Goal: Transaction & Acquisition: Purchase product/service

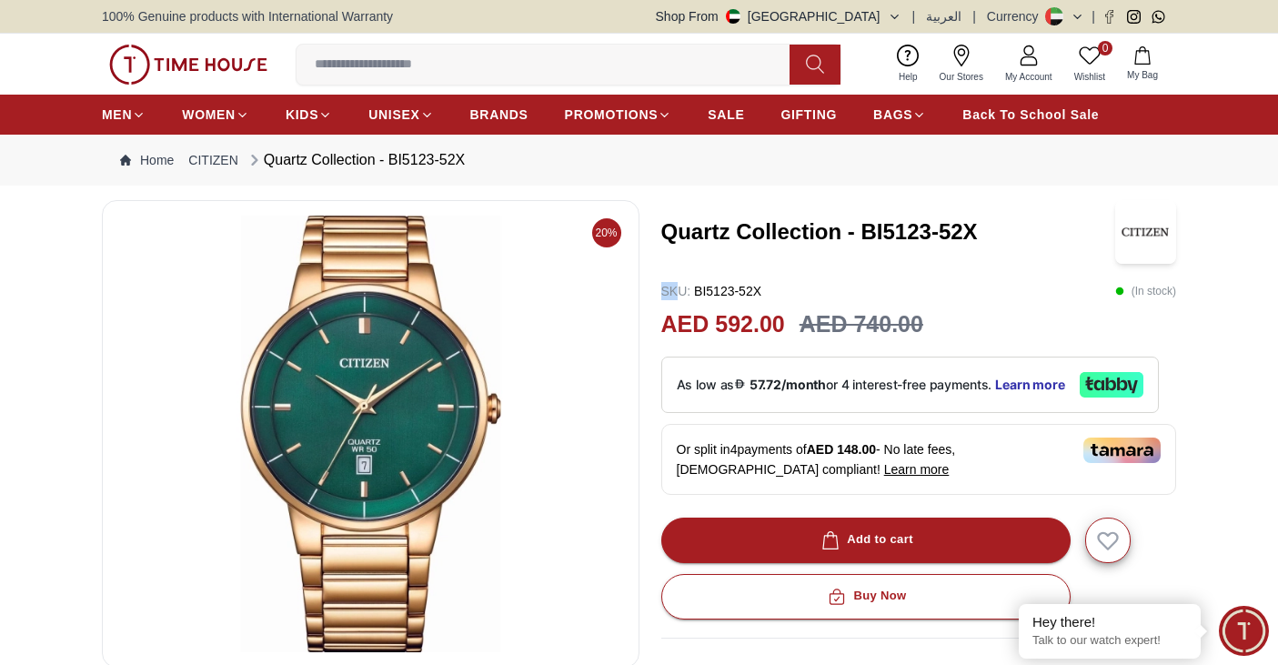
drag, startPoint x: 660, startPoint y: 288, endPoint x: 678, endPoint y: 288, distance: 18.2
click at [678, 288] on div "20% Quartz Collection - BI5123-52X SKU : BI5123-52X ( In stock ) AED 592.00 AED…" at bounding box center [639, 607] width 1074 height 815
click at [691, 257] on div "Quartz Collection - BI5123-52X" at bounding box center [919, 232] width 516 height 64
drag, startPoint x: 661, startPoint y: 288, endPoint x: 770, endPoint y: 289, distance: 108.3
click at [770, 289] on div "SKU : BI5123-52X ( In stock )" at bounding box center [919, 291] width 516 height 18
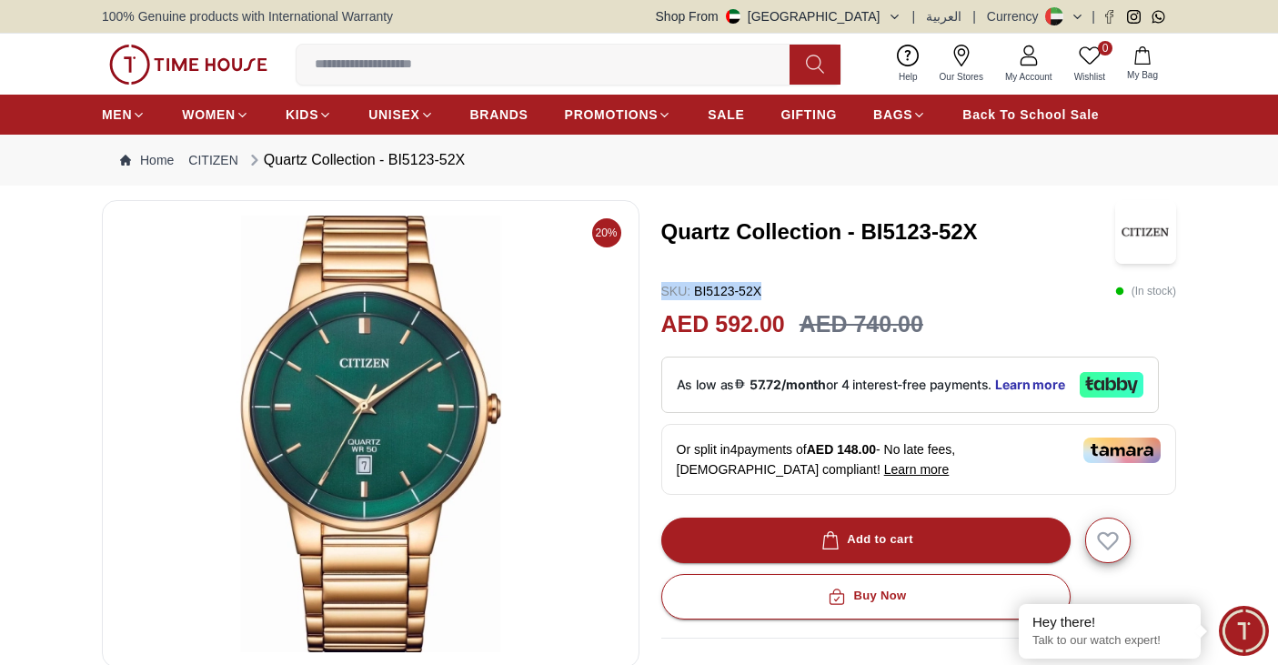
copy p "SKU : BI5123-52X"
click at [817, 276] on div "Quartz Collection - BI5123-52X SKU : BI5123-52X ( In stock ) AED 592.00 AED 740…" at bounding box center [919, 607] width 516 height 815
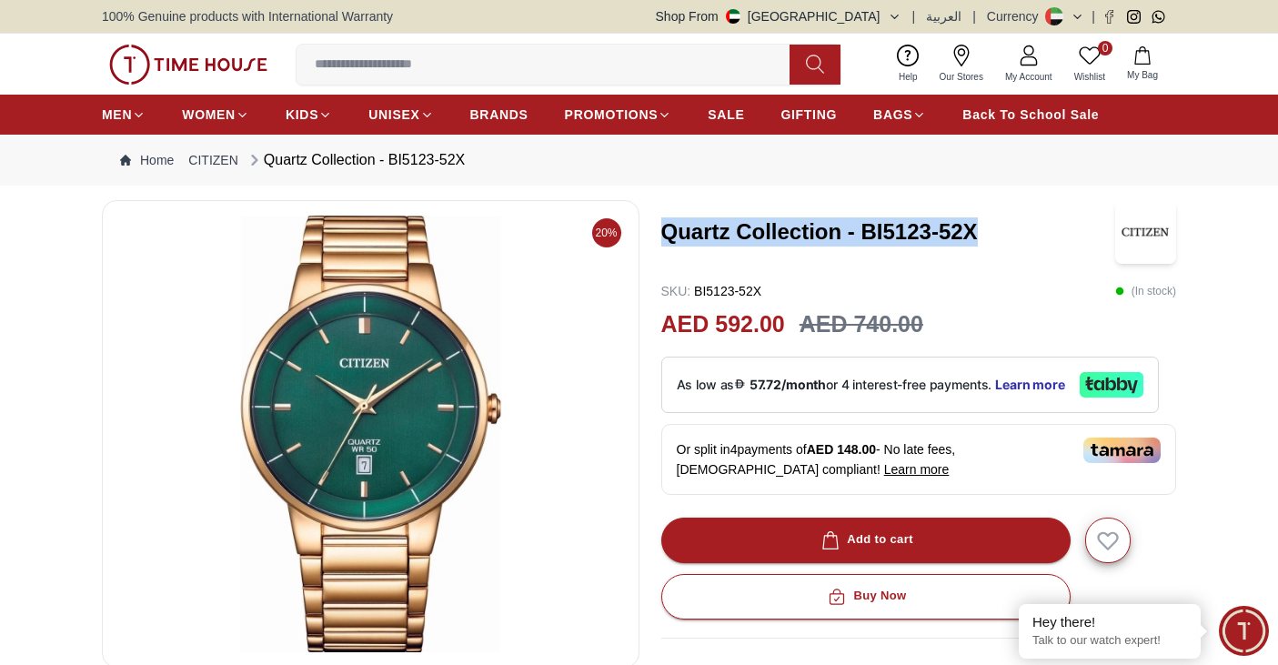
drag, startPoint x: 664, startPoint y: 227, endPoint x: 1011, endPoint y: 238, distance: 346.8
click at [1011, 238] on h3 "Quartz Collection - BI5123-52X" at bounding box center [888, 231] width 454 height 29
copy h3 "Quartz Collection - BI5123-52X"
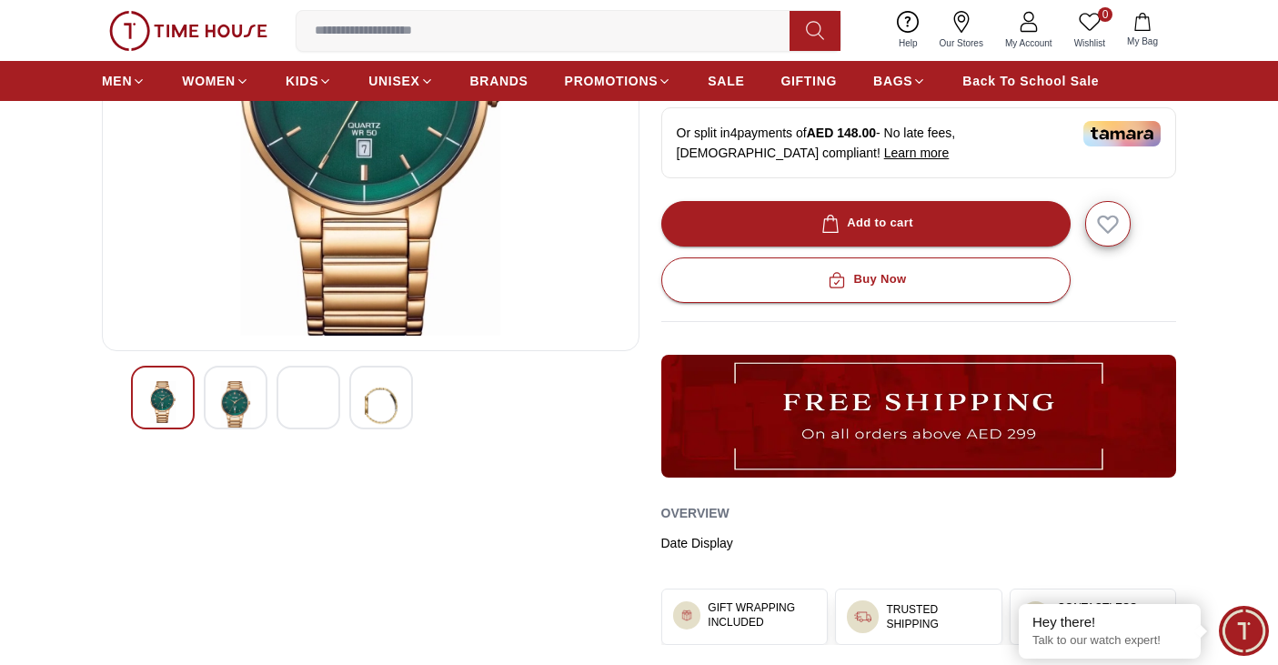
scroll to position [364, 0]
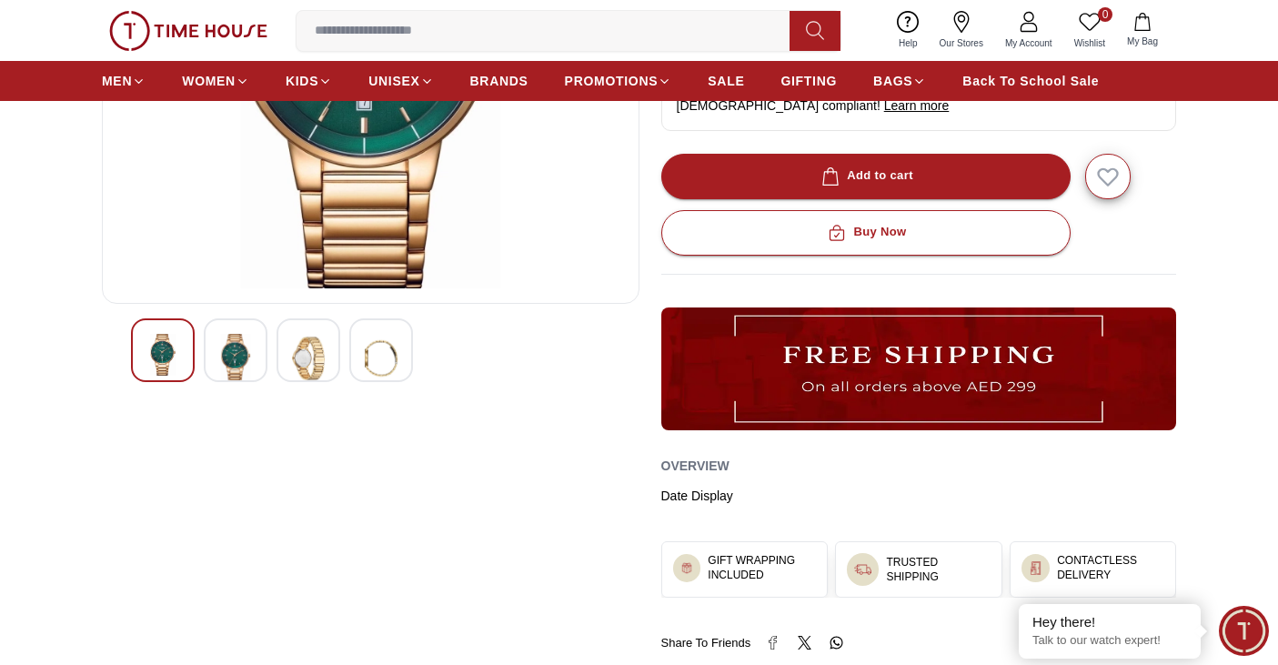
click at [229, 366] on img at bounding box center [235, 358] width 33 height 49
click at [315, 342] on img at bounding box center [308, 358] width 33 height 49
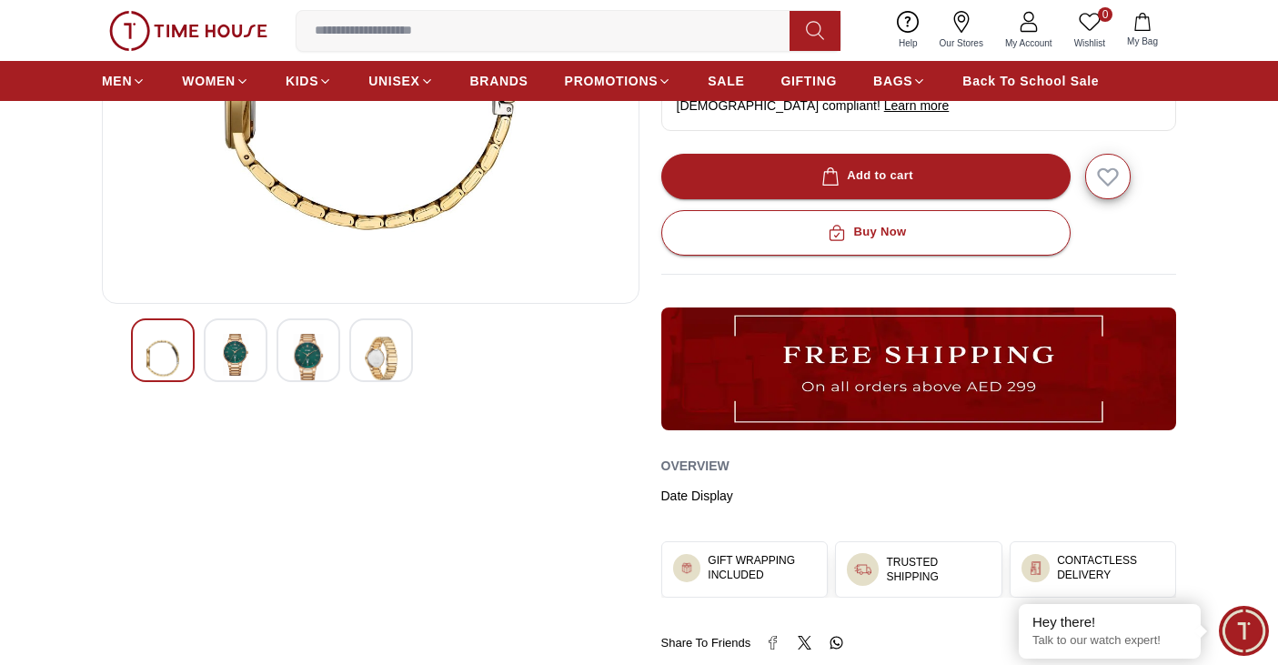
click at [390, 367] on img at bounding box center [381, 358] width 33 height 49
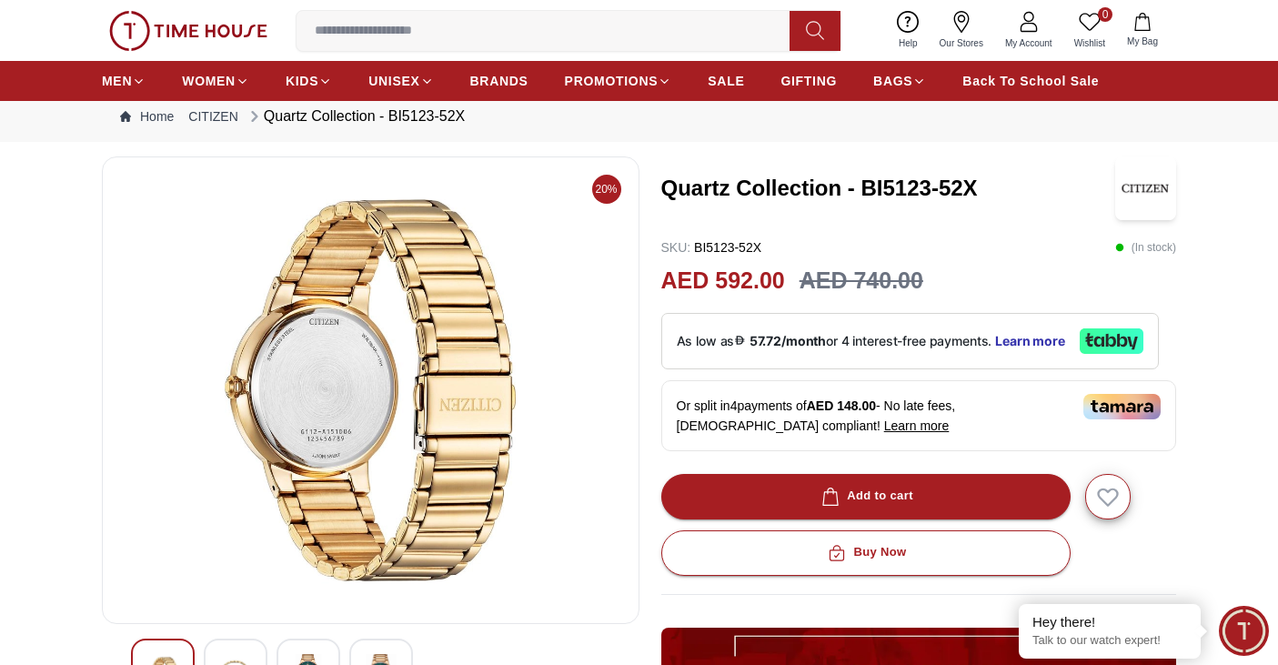
scroll to position [0, 0]
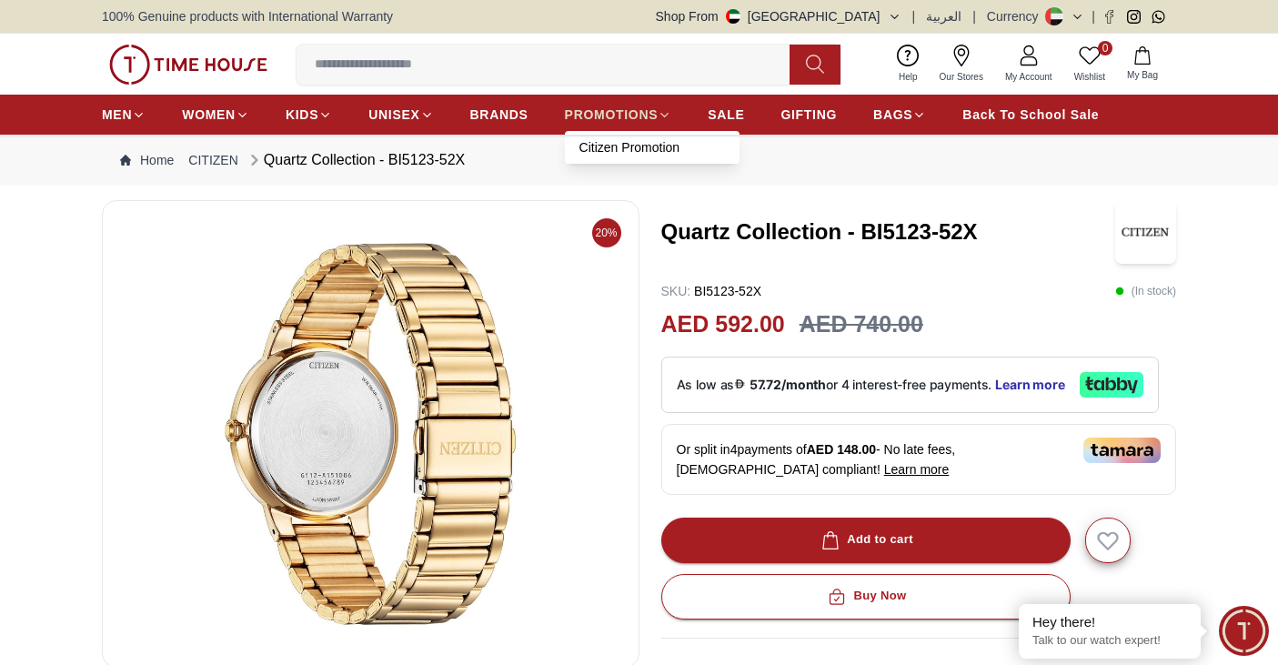
click at [587, 115] on span "PROMOTIONS" at bounding box center [612, 115] width 94 height 18
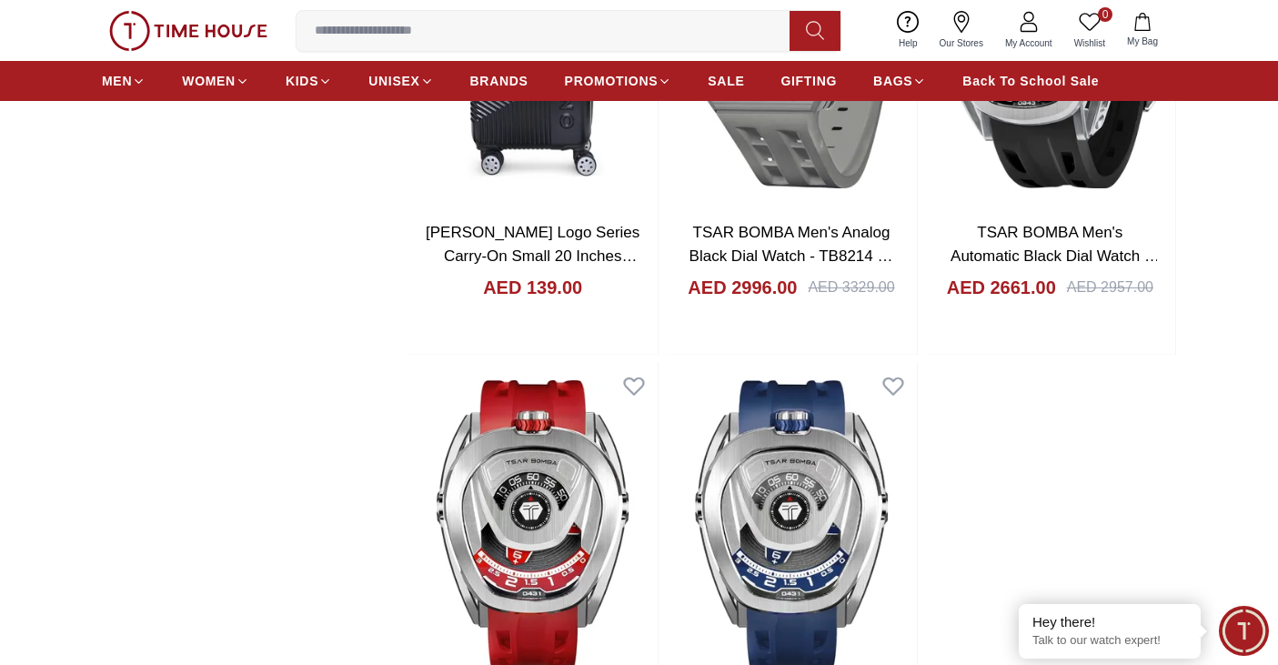
scroll to position [3184, 0]
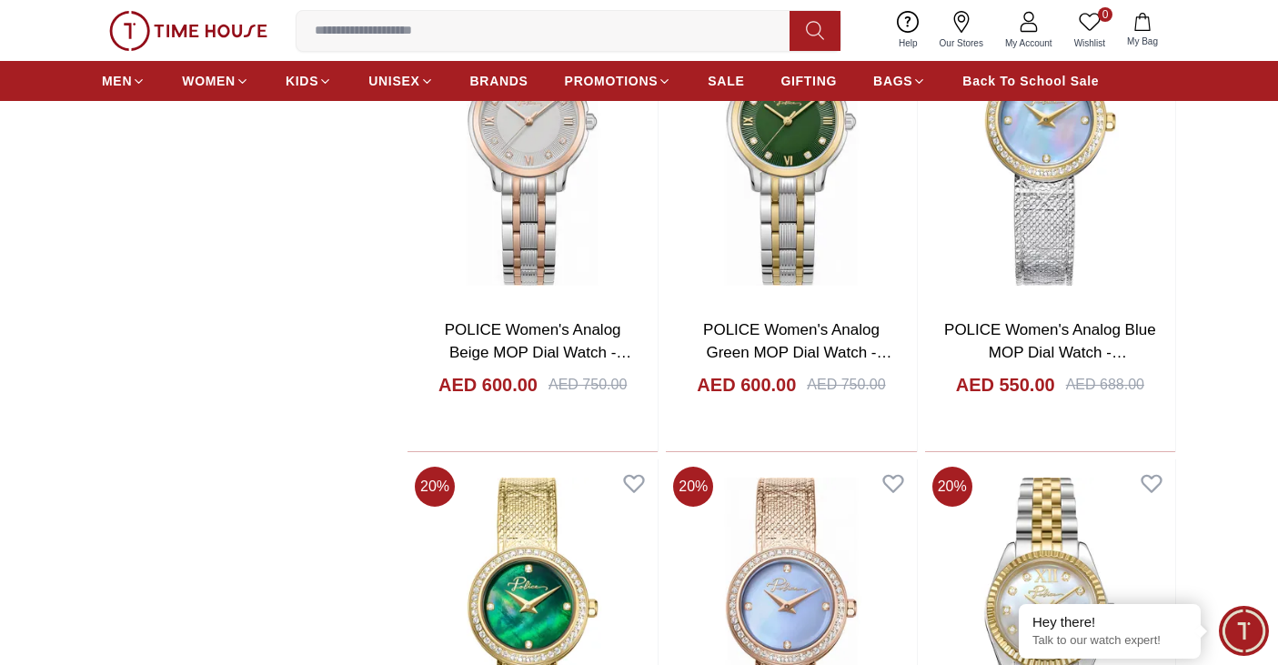
scroll to position [4276, 0]
